Goal: Check status: Check status

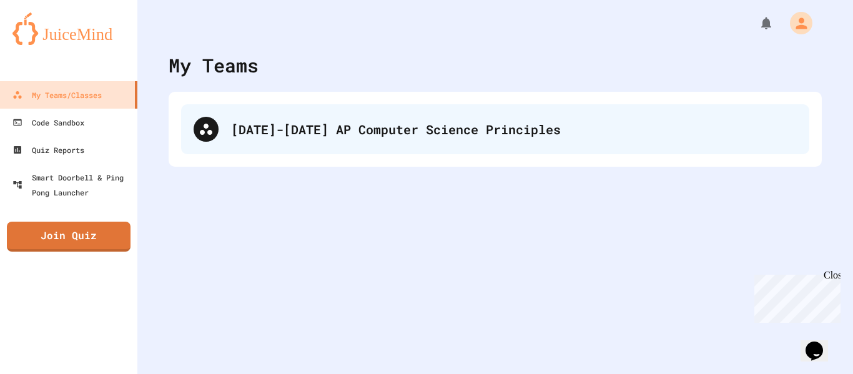
click at [424, 113] on div "[DATE]-[DATE] AP Computer Science Principles" at bounding box center [495, 129] width 628 height 50
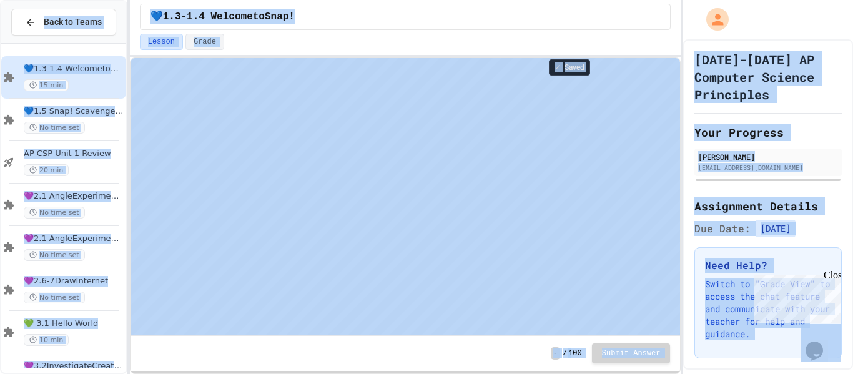
click at [517, 45] on div "Lesson Grade" at bounding box center [405, 42] width 531 height 16
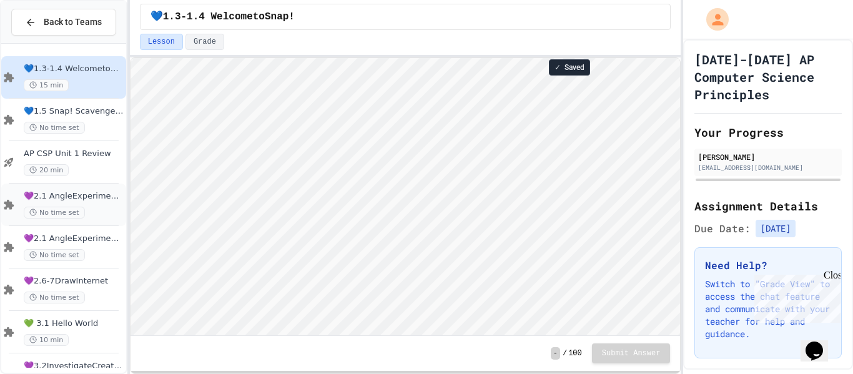
scroll to position [163, 0]
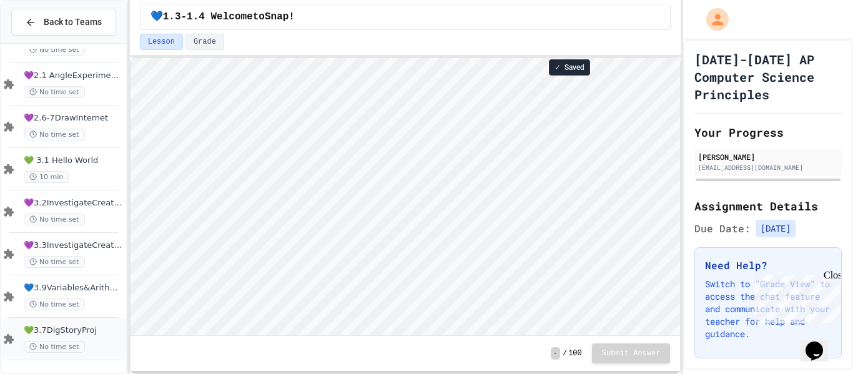
click at [89, 325] on span "💚3.7DigStoryProj" at bounding box center [74, 330] width 100 height 11
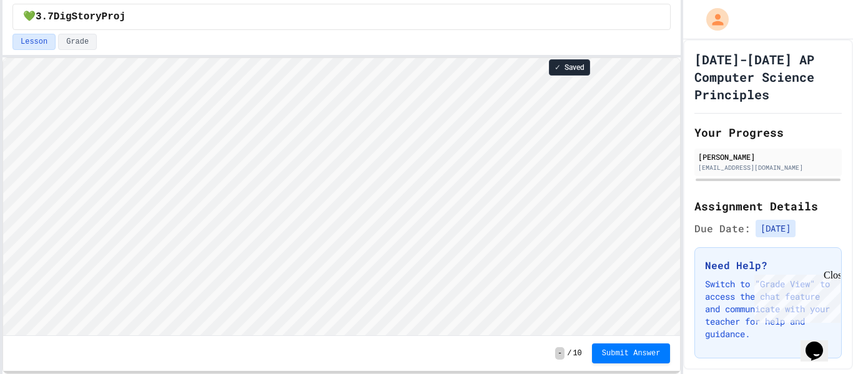
click at [0, 194] on div "Back to Teams AP CSP Unit 1 Review 20 min 💜2.1 AngleExperiments1 No time set 💜2…" at bounding box center [426, 187] width 853 height 374
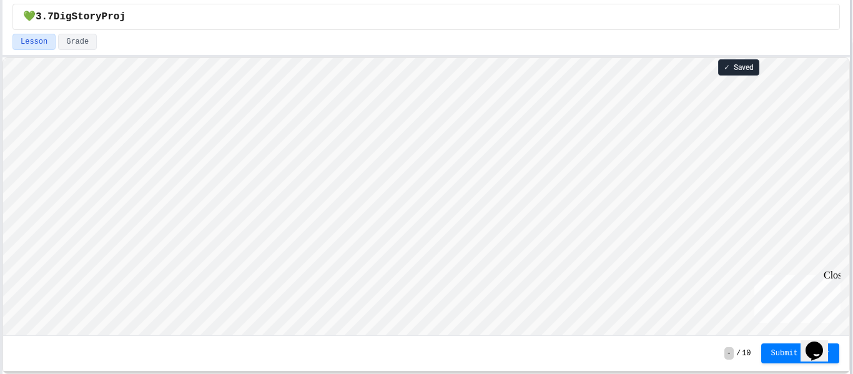
click at [852, 117] on div at bounding box center [850, 187] width 2 height 374
click at [638, 1] on div "💚3.7DigStoryProj Lesson Grade ✓ Saved - / 10 Submit Answer" at bounding box center [425, 187] width 847 height 374
click at [484, 0] on html "We are updating our servers at 9:30PM EST [DATE]. [PERSON_NAME] should continue…" at bounding box center [426, 187] width 853 height 374
click at [452, 338] on div "- / 10 Submit Answer" at bounding box center [426, 353] width 846 height 35
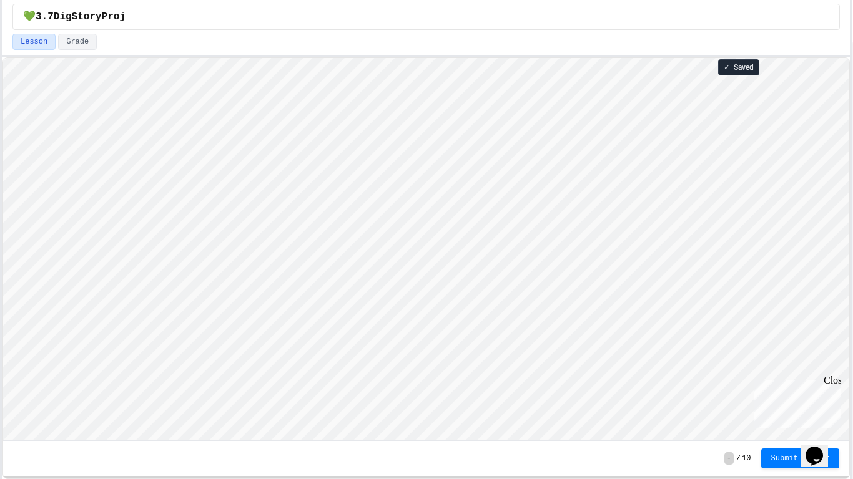
scroll to position [1, 0]
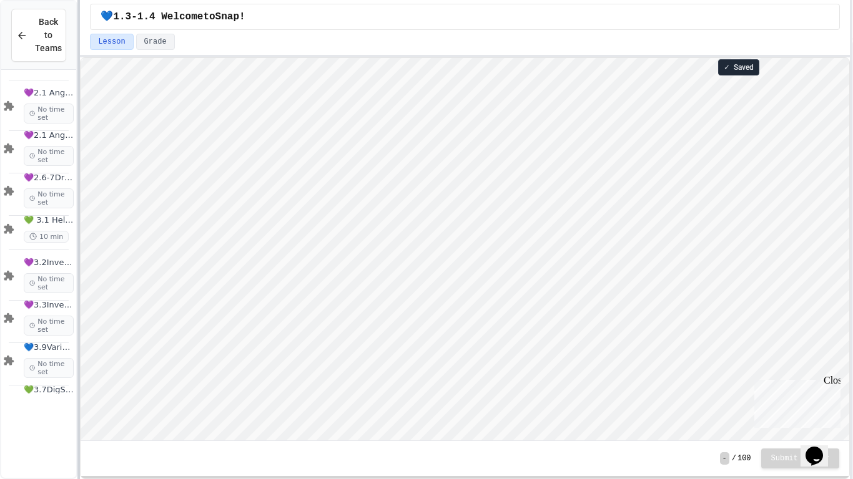
click at [80, 83] on div at bounding box center [78, 239] width 2 height 479
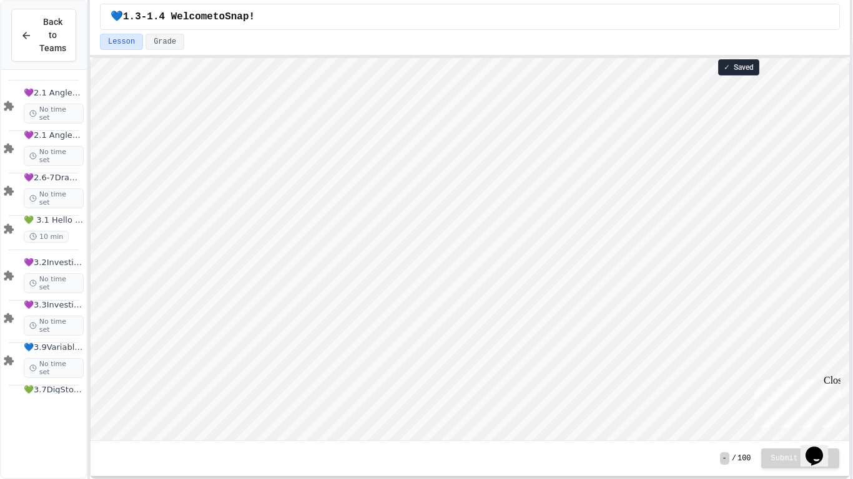
scroll to position [163, 0]
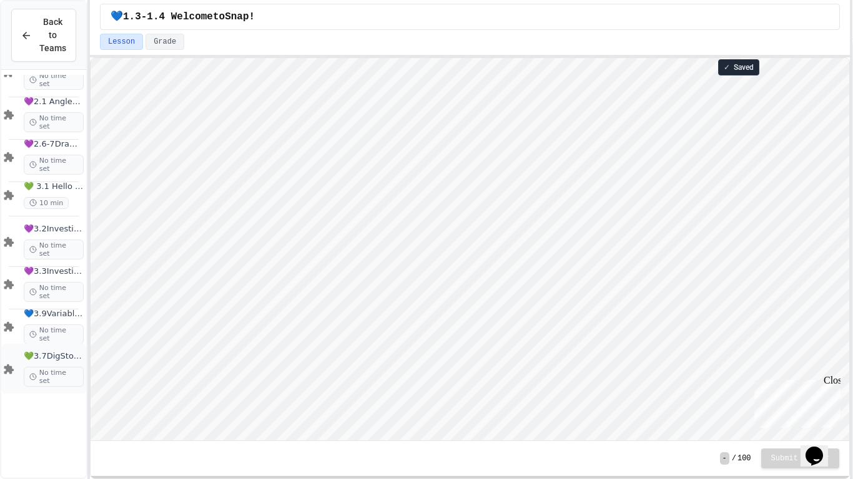
click at [42, 360] on span "💚3.7DigStoryProj" at bounding box center [54, 356] width 60 height 11
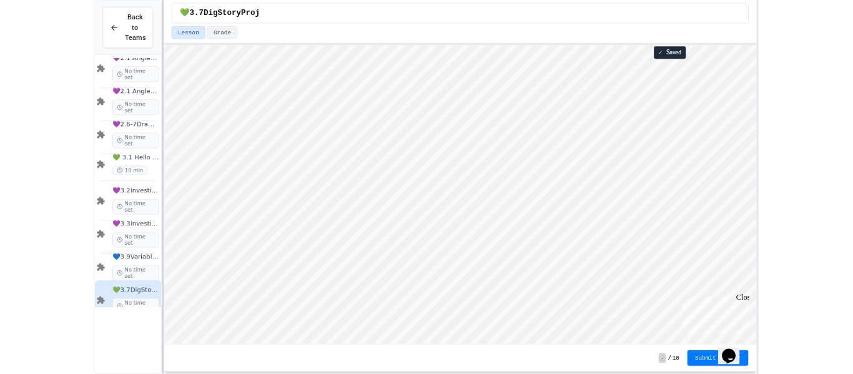
scroll to position [84, 0]
